Goal: Check status: Check status

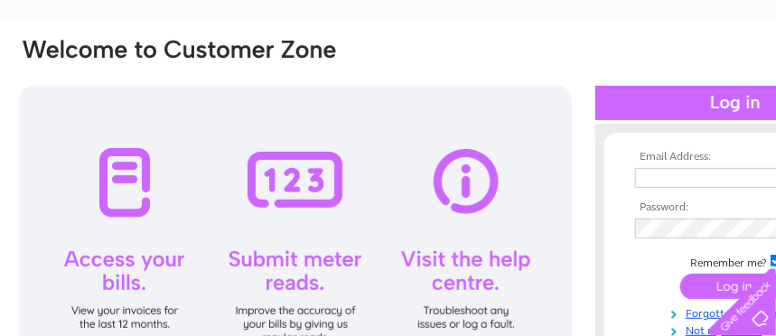
scroll to position [90, 0]
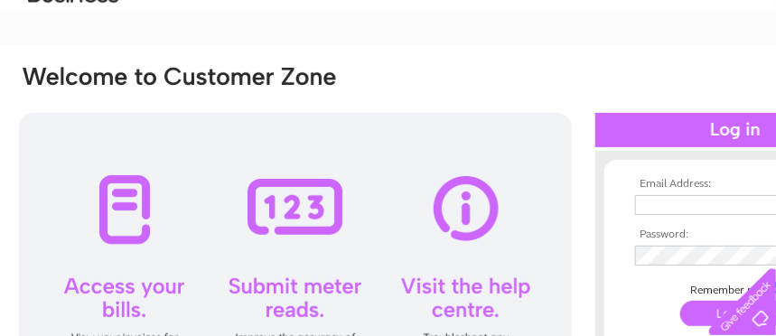
type input "davidnyorks1@outlook.com"
click at [638, 138] on div at bounding box center [735, 130] width 280 height 34
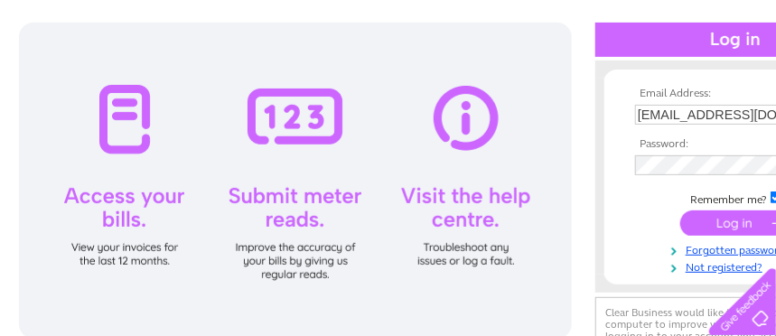
click at [724, 216] on input "submit" at bounding box center [735, 222] width 111 height 25
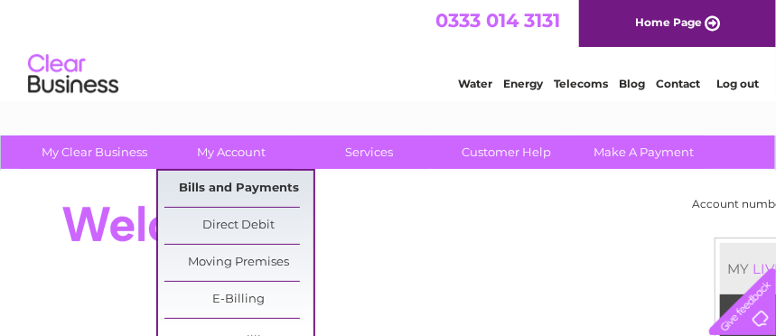
click at [230, 182] on link "Bills and Payments" at bounding box center [238, 189] width 149 height 36
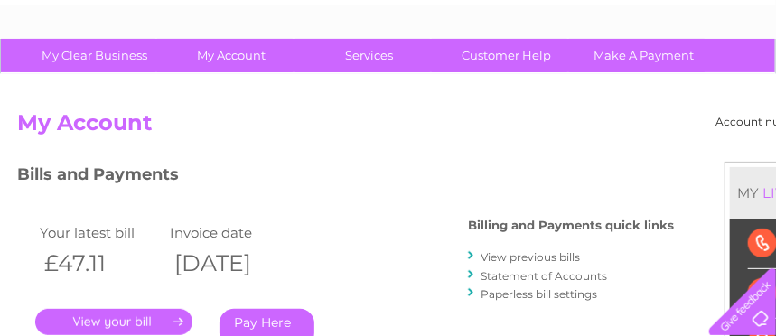
scroll to position [90, 0]
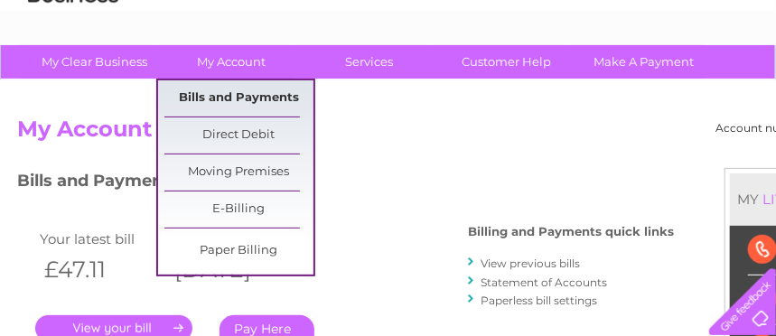
click at [198, 95] on link "Bills and Payments" at bounding box center [238, 98] width 149 height 36
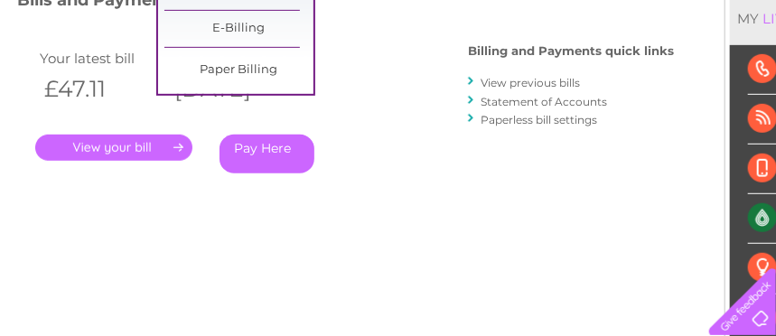
scroll to position [208, 0]
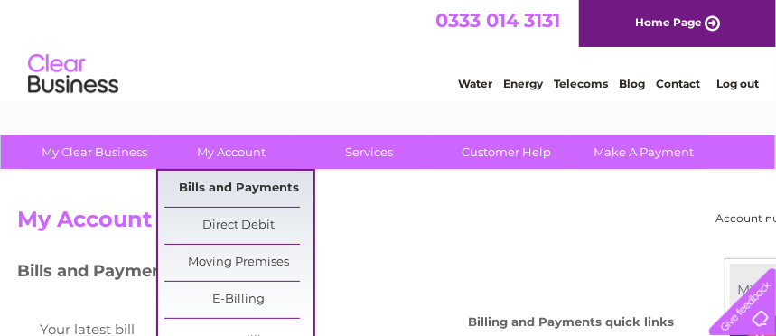
click at [232, 190] on link "Bills and Payments" at bounding box center [238, 189] width 149 height 36
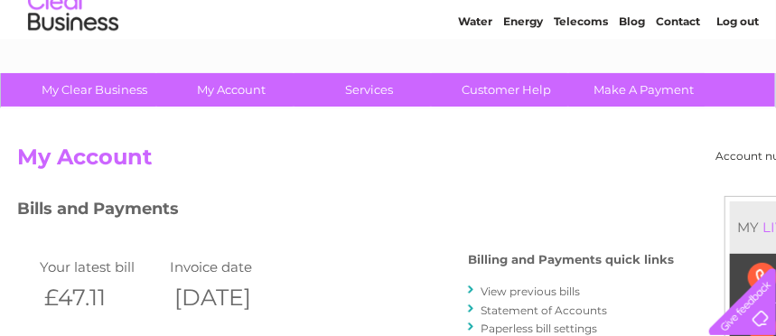
scroll to position [90, 0]
